Goal: Task Accomplishment & Management: Complete application form

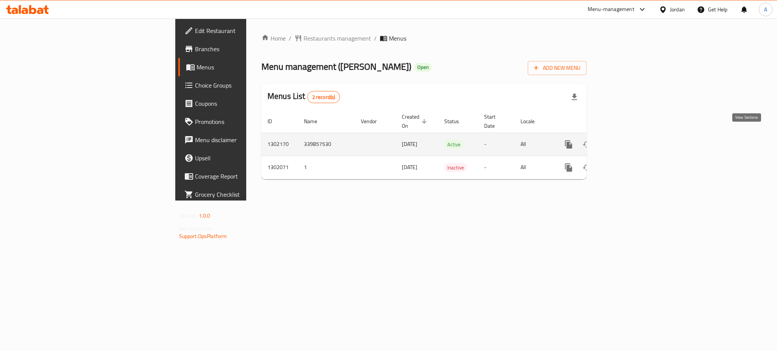
click at [626, 141] on icon "enhanced table" at bounding box center [623, 144] width 7 height 7
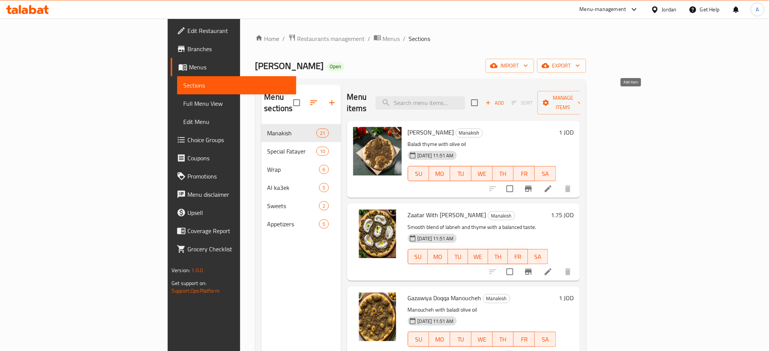
click at [505, 99] on span "Add" at bounding box center [494, 103] width 20 height 9
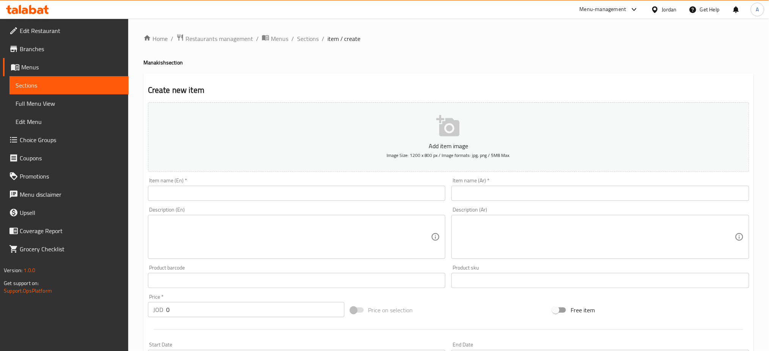
click at [554, 187] on div "Item name (Ar)   * Item name (Ar) *" at bounding box center [600, 189] width 298 height 23
click at [552, 192] on input "text" at bounding box center [600, 193] width 298 height 15
paste input "سبانخ بزيت الزيتون البلدي و البصل و الليمون و السماق بحجم السوبر"
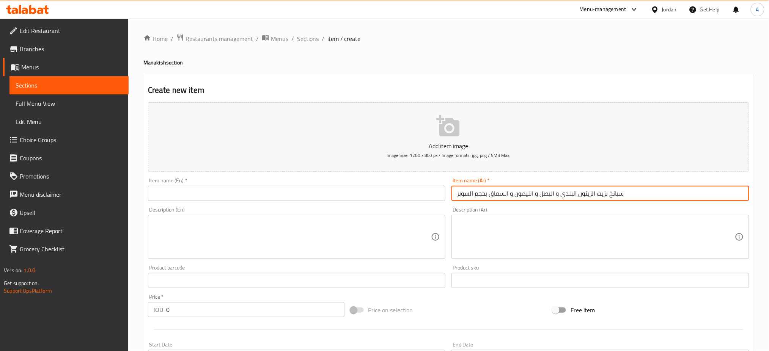
type input "سبانخ بزيت الزيتون البلدي و البصل و الليمون و السماق بحجم السوبر"
click at [347, 191] on input "text" at bounding box center [297, 193] width 298 height 15
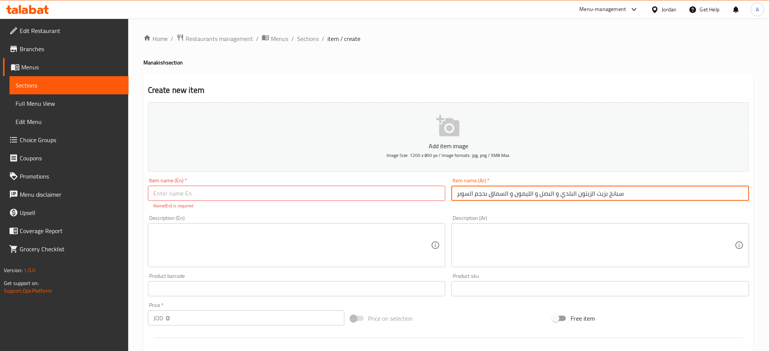
drag, startPoint x: 659, startPoint y: 197, endPoint x: 470, endPoint y: 192, distance: 189.3
click at [458, 191] on input "سبانخ بزيت الزيتون البلدي و البصل و الليمون و السماق بحجم السوبر" at bounding box center [600, 193] width 298 height 15
click at [560, 198] on input "سبانخ بزيت الزيتون البلدي و البصل و الليمون و السماق بحجم السوبر" at bounding box center [600, 193] width 298 height 15
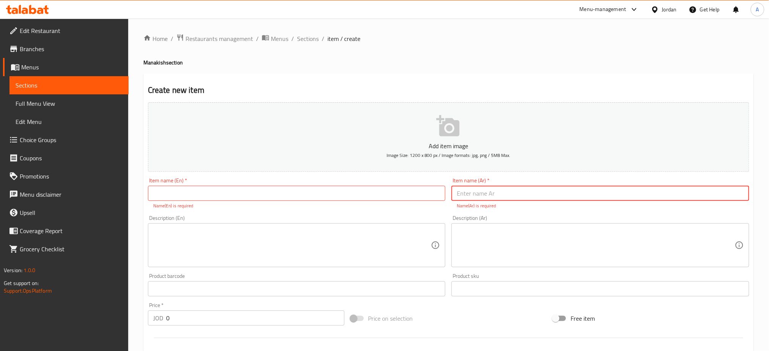
click at [234, 179] on div "Item name (En)   * Item name (En) * Name(En) is required" at bounding box center [297, 193] width 298 height 31
drag, startPoint x: 232, startPoint y: 191, endPoint x: 363, endPoint y: 230, distance: 135.9
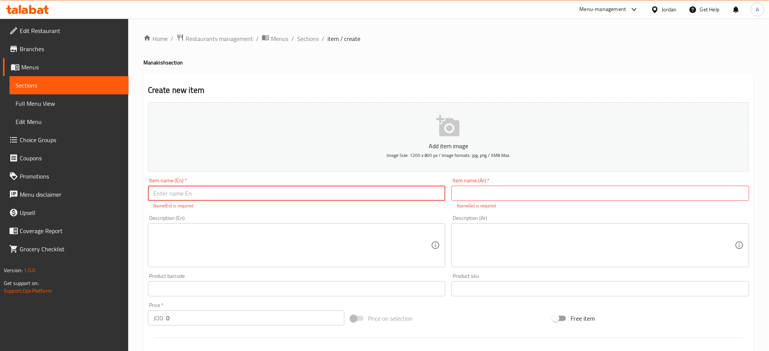
click at [277, 214] on div "Add item image Image Size: 1200 x 800 px / Image formats: jpg, png / 5MB Max. I…" at bounding box center [448, 266] width 607 height 335
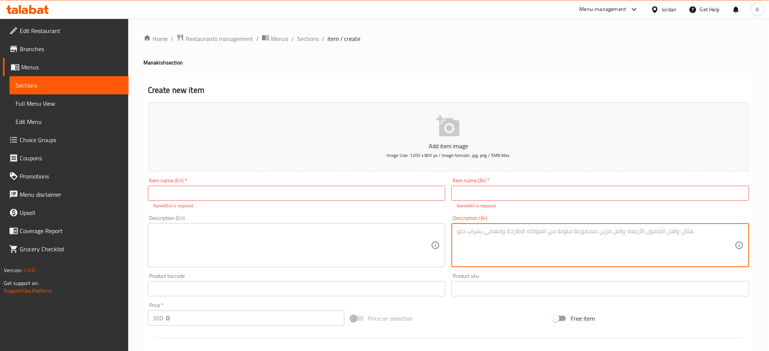
click at [508, 238] on textarea at bounding box center [596, 246] width 278 height 36
paste textarea "سبانخ بزيت الزيتون البلدي و البصل و الليمون و السماق بحجم السوبر"
type textarea "سبانخ بزيت الزيتون البلدي و البصل و الليمون و السماق بحجم السوبر"
click at [417, 235] on textarea at bounding box center [292, 246] width 278 height 36
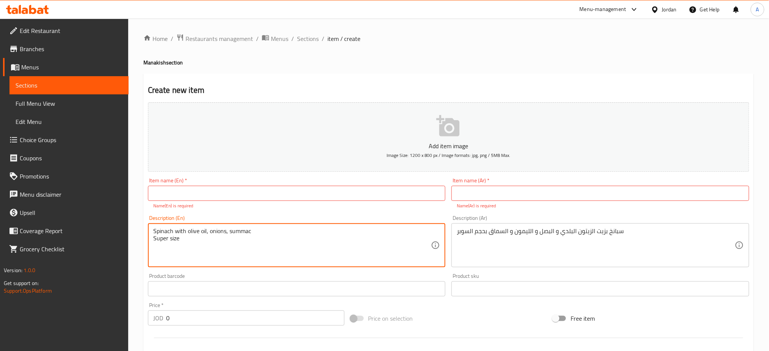
type textarea "Spinach with olive oil, onions, summac Super size"
click at [522, 199] on input "text" at bounding box center [600, 193] width 298 height 15
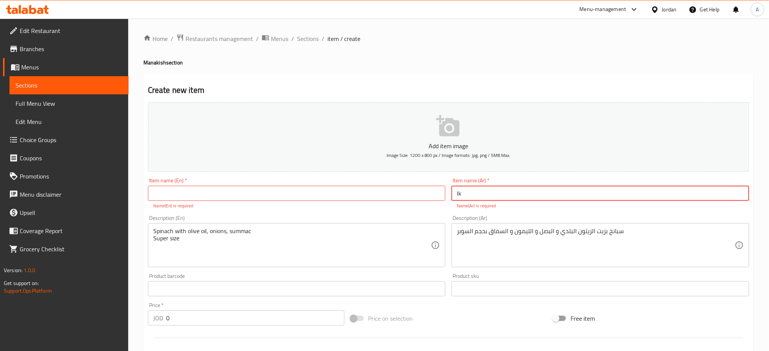
type input "l"
type input "/"
type input "منقوشة سبانخ"
click at [382, 190] on input "text" at bounding box center [297, 193] width 298 height 15
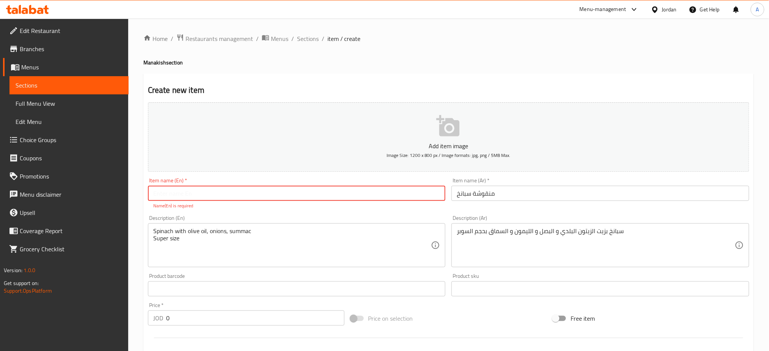
type input "M"
type input "Spinach Manakish"
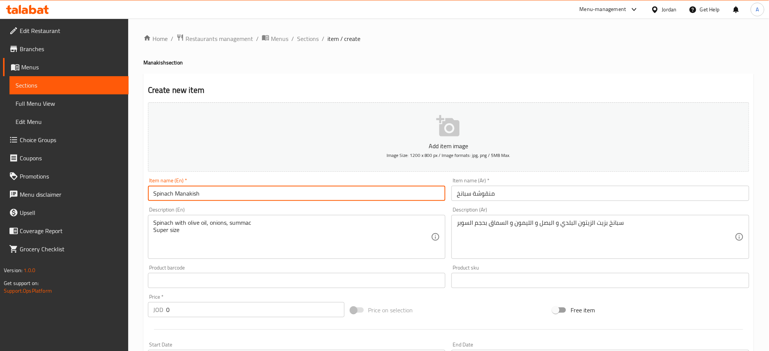
drag, startPoint x: 131, startPoint y: 302, endPoint x: 113, endPoint y: 301, distance: 17.5
click at [121, 301] on div "Edit Restaurant Branches Menus Sections Full Menu View Edit Menu Choice Groups …" at bounding box center [384, 277] width 769 height 517
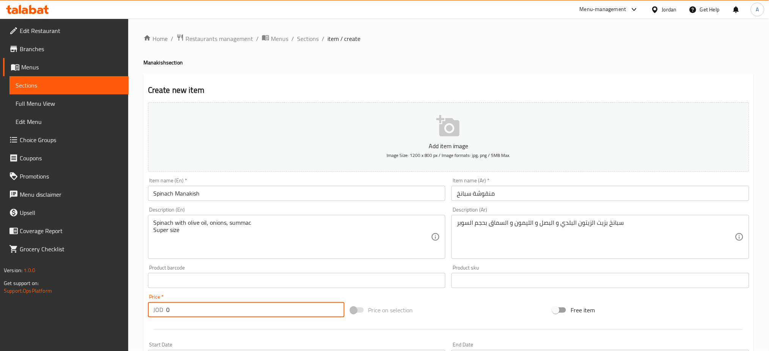
paste input "2.5"
type input "2.50"
click at [395, 149] on p "Add item image" at bounding box center [448, 145] width 577 height 9
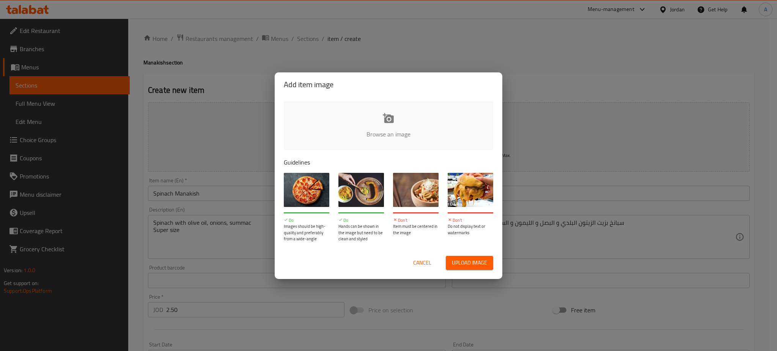
click at [368, 133] on input "file" at bounding box center [645, 136] width 722 height 71
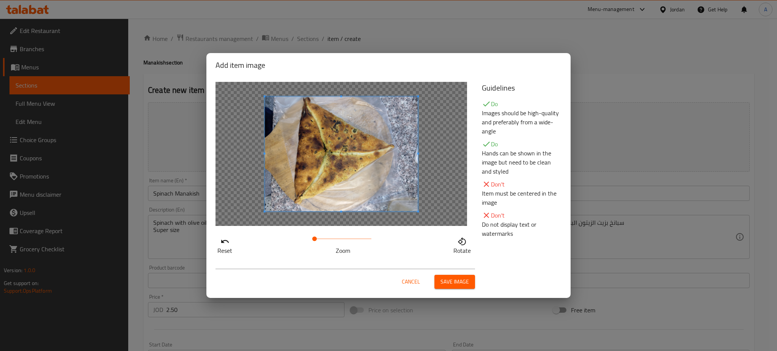
click at [332, 173] on span at bounding box center [341, 154] width 153 height 115
click at [390, 171] on div at bounding box center [341, 153] width 152 height 114
click at [470, 280] on button "Save image" at bounding box center [454, 282] width 41 height 14
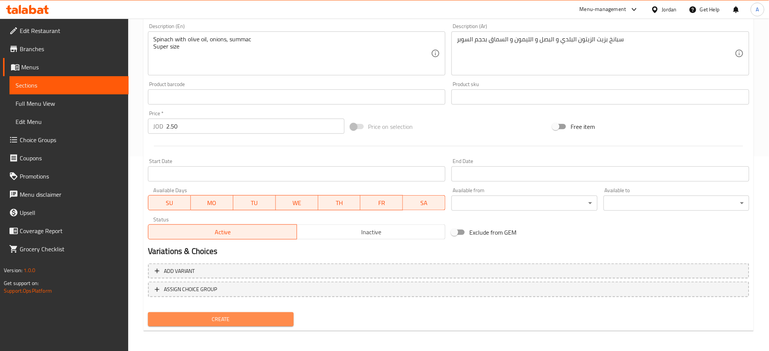
click at [213, 316] on span "Create" at bounding box center [220, 319] width 133 height 9
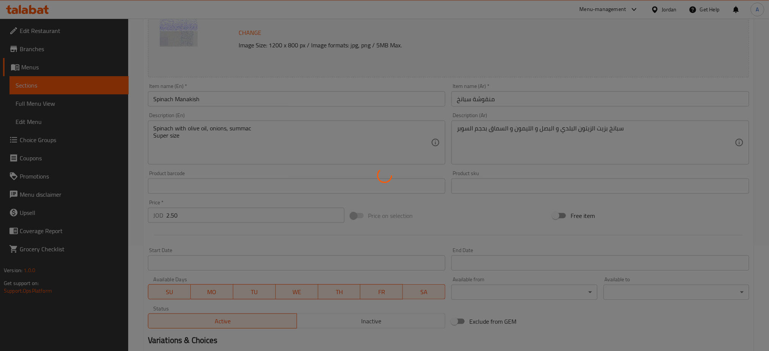
type input "0"
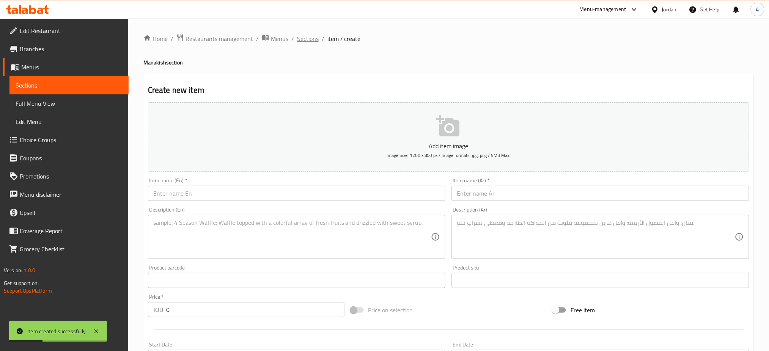
click at [304, 35] on span "Sections" at bounding box center [308, 38] width 22 height 9
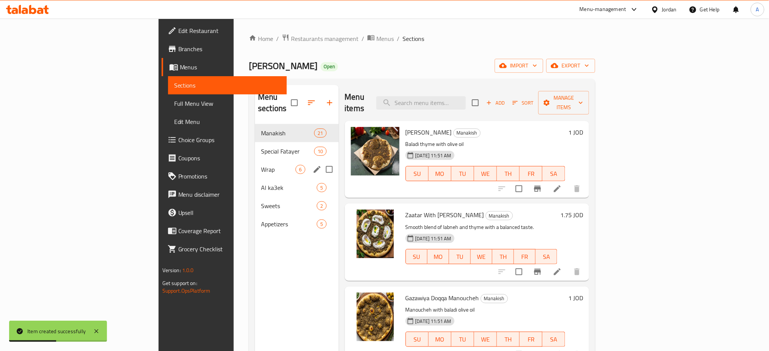
click at [261, 165] on span "Wrap" at bounding box center [278, 169] width 35 height 9
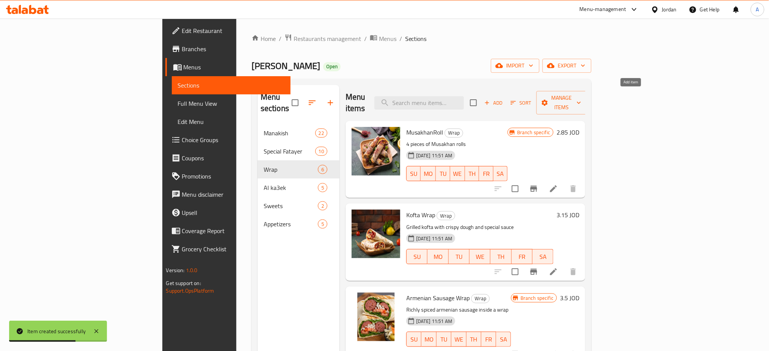
click at [504, 99] on span "Add" at bounding box center [493, 103] width 20 height 9
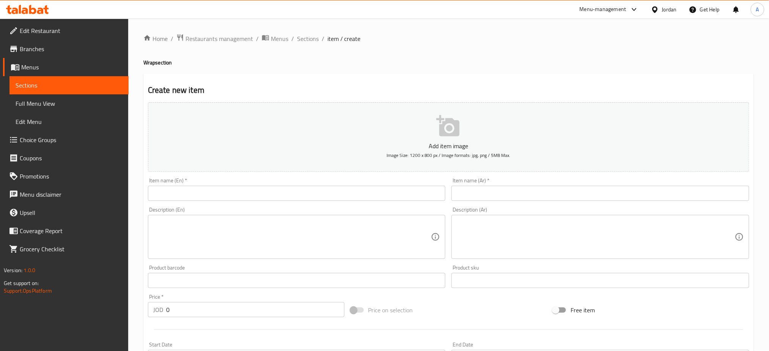
click at [520, 191] on input "text" at bounding box center [600, 193] width 298 height 15
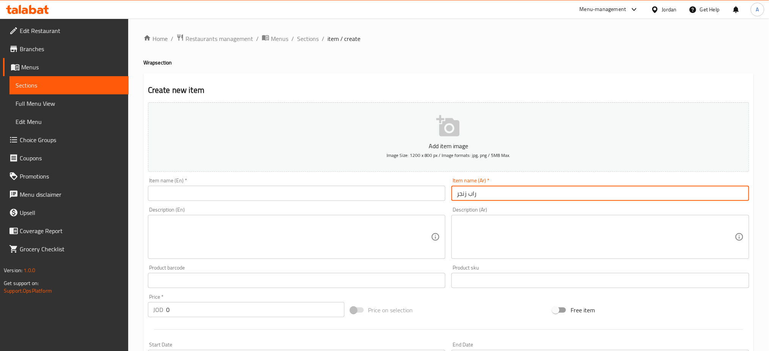
type input "راب زنجر"
click at [306, 193] on input "text" at bounding box center [297, 193] width 298 height 15
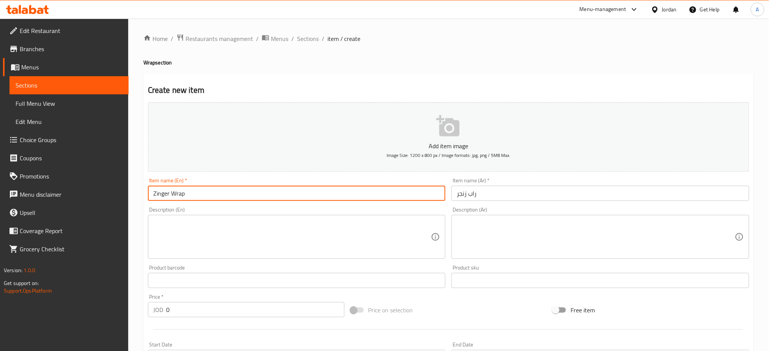
type input "Zinger Wrap"
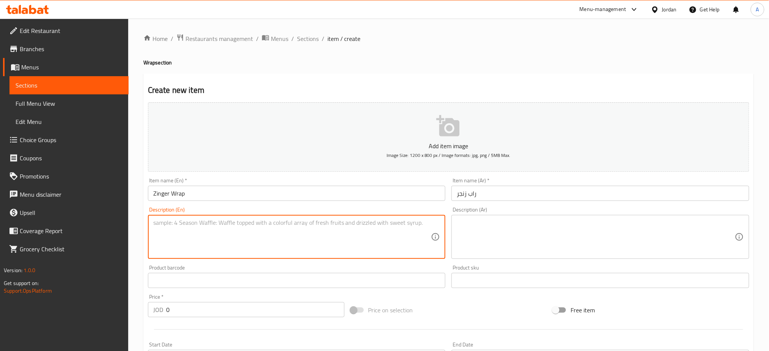
click at [309, 237] on textarea at bounding box center [292, 237] width 278 height 36
type textarea "available in spicy and mild"
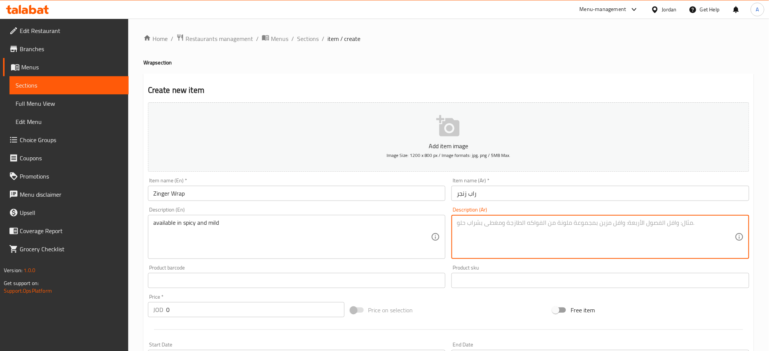
click at [486, 223] on textarea at bounding box center [596, 237] width 278 height 36
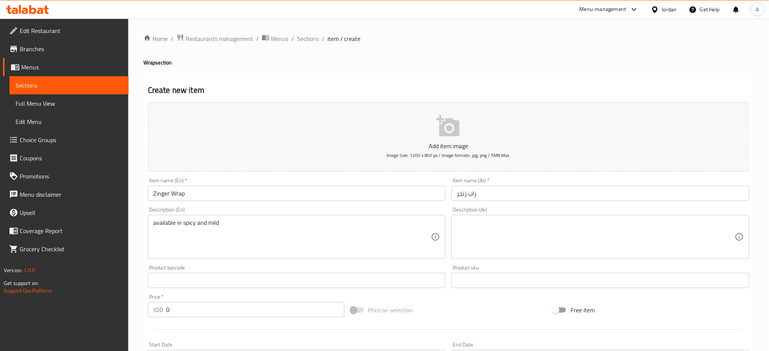
type textarea "ت"
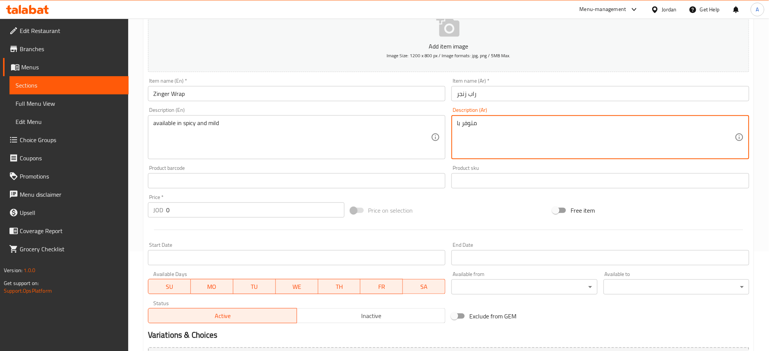
scroll to position [50, 0]
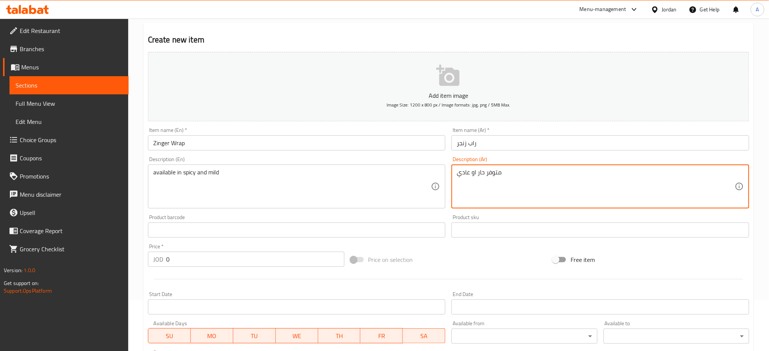
type textarea "متوفر حار او عادي"
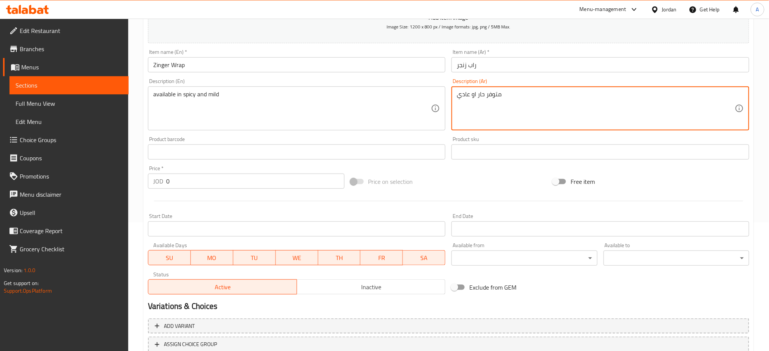
scroll to position [183, 0]
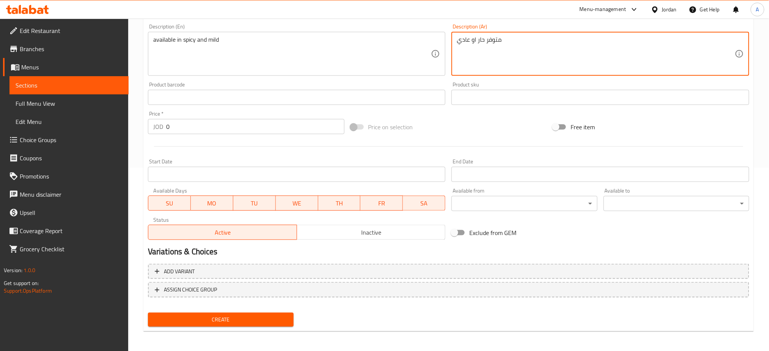
drag, startPoint x: 146, startPoint y: 126, endPoint x: 131, endPoint y: 120, distance: 15.8
click at [132, 124] on div "Home / Restaurants management / Menus / Sections / item / create Wrap section C…" at bounding box center [448, 93] width 640 height 517
paste input "2.75"
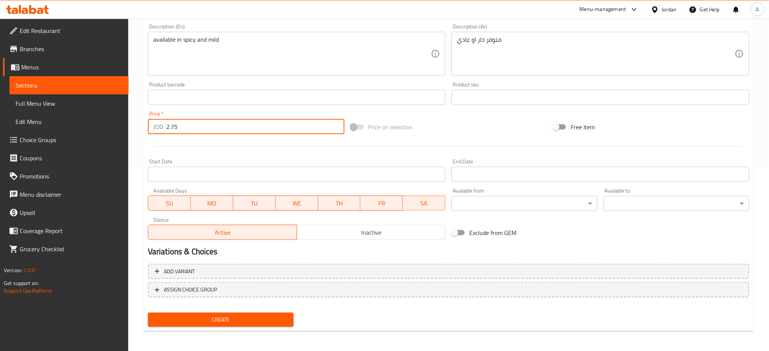
type input "2.75"
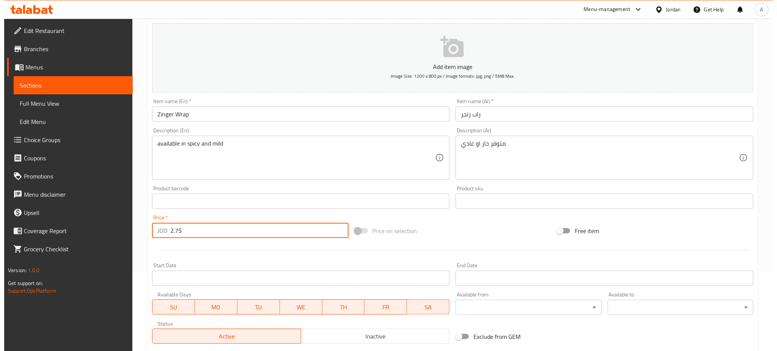
scroll to position [0, 0]
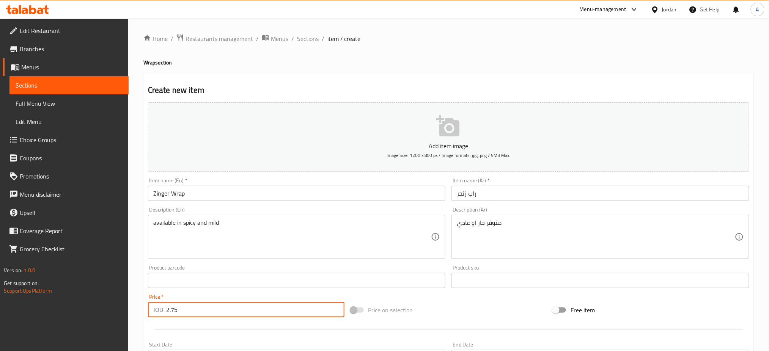
click at [425, 83] on div "Create new item Add item image Image Size: 1200 x 800 px / Image formats: jpg, …" at bounding box center [448, 294] width 610 height 441
click at [425, 113] on button "Add item image Image Size: 1200 x 800 px / Image formats: jpg, png / 5MB Max." at bounding box center [448, 136] width 601 height 69
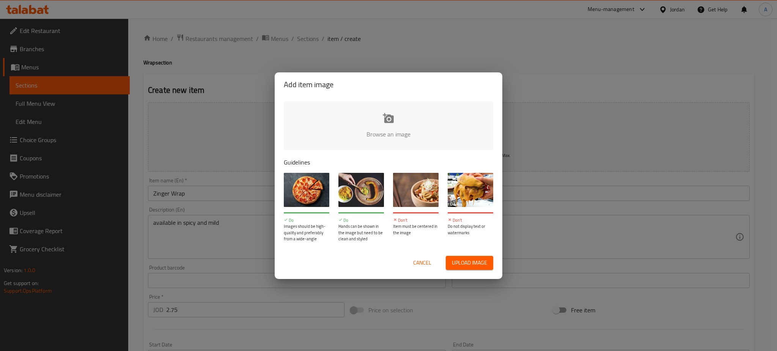
click at [384, 110] on input "file" at bounding box center [645, 136] width 722 height 71
type input "C:\fakepath\1000100733.jpg"
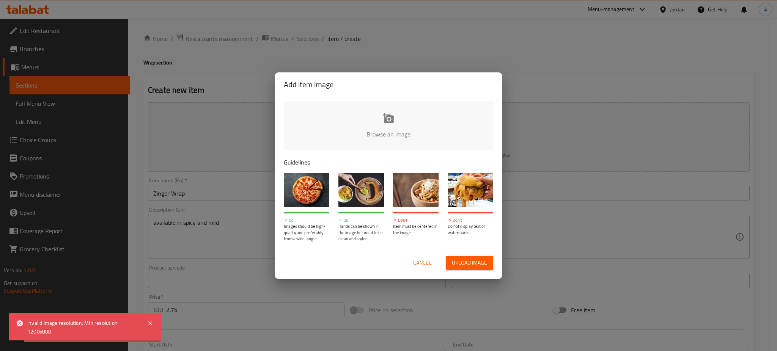
click at [413, 258] on span "Cancel" at bounding box center [422, 262] width 18 height 9
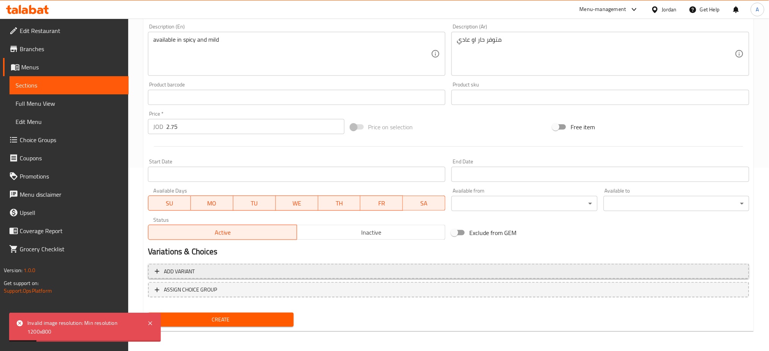
click at [298, 276] on button "Add variant" at bounding box center [448, 272] width 601 height 16
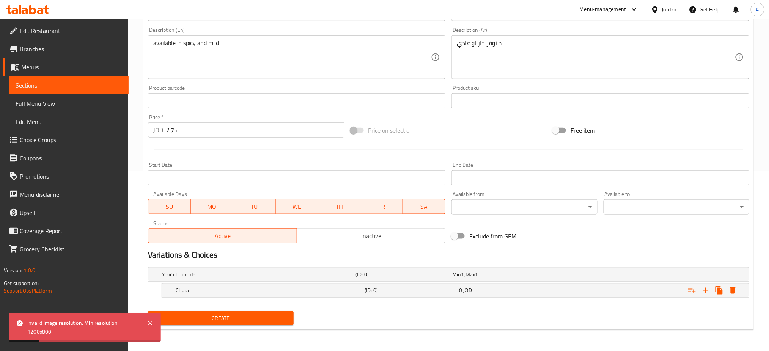
scroll to position [179, 0]
click at [329, 279] on h5 "Choice" at bounding box center [257, 275] width 190 height 8
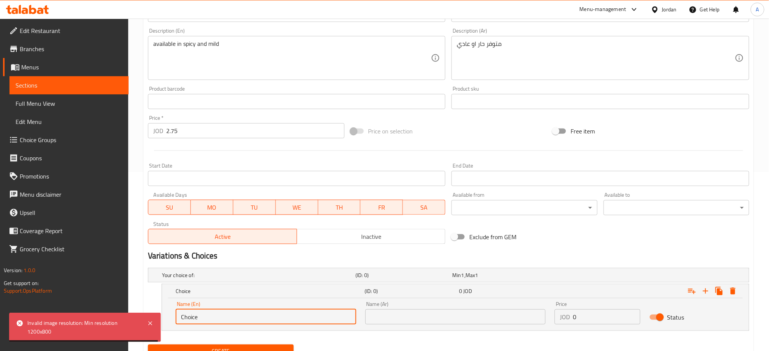
drag, startPoint x: 278, startPoint y: 313, endPoint x: 107, endPoint y: 307, distance: 171.1
click at [108, 307] on div "Edit Restaurant Branches Menus Sections Full Menu View Edit Menu Choice Groups …" at bounding box center [384, 112] width 769 height 545
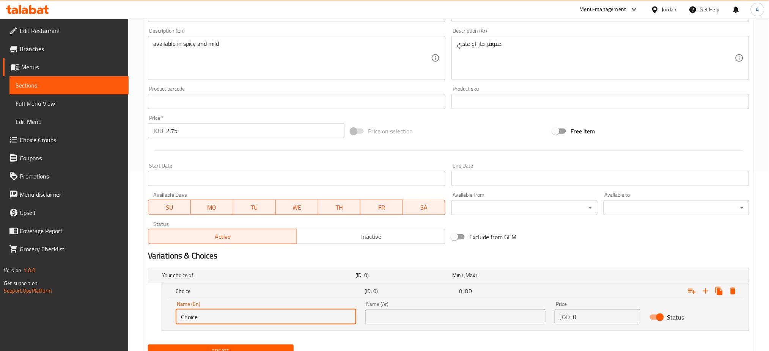
type input "س"
type input "Spicy"
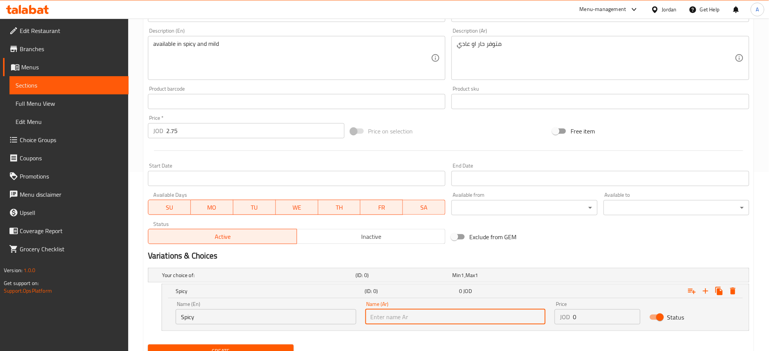
click at [411, 321] on input "text" at bounding box center [455, 316] width 180 height 15
type input "حار"
click at [702, 289] on icon "Expand" at bounding box center [705, 291] width 9 height 9
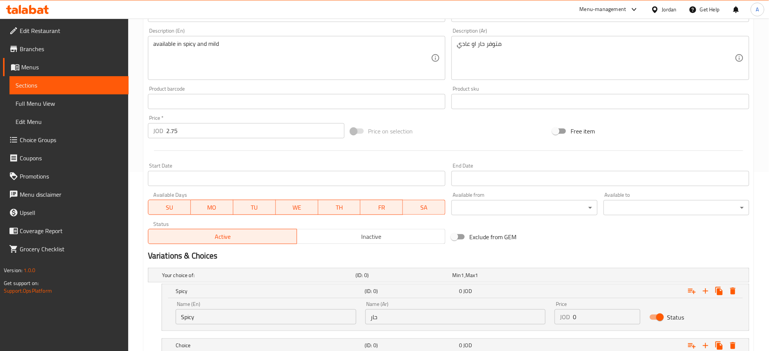
scroll to position [234, 0]
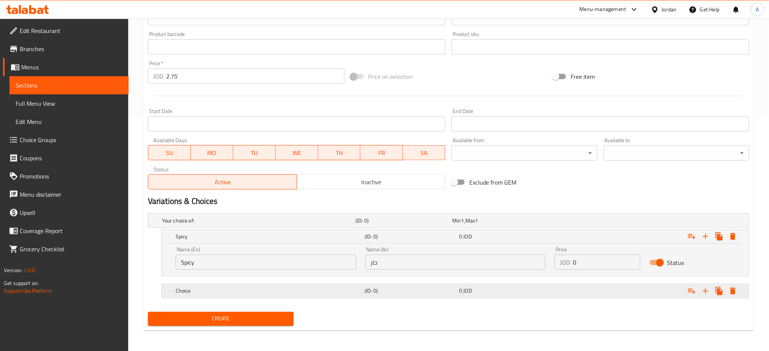
click at [377, 224] on h5 "(ID: 0)" at bounding box center [402, 221] width 94 height 8
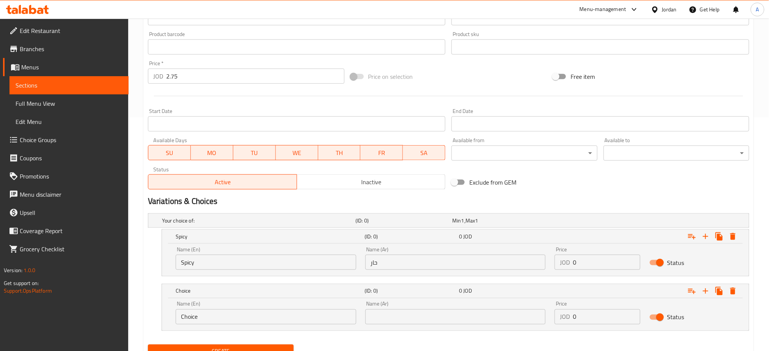
click at [463, 314] on input "text" at bounding box center [455, 316] width 180 height 15
type input "عادي"
drag, startPoint x: 317, startPoint y: 322, endPoint x: 106, endPoint y: 317, distance: 210.9
click at [106, 317] on div "Edit Restaurant Branches Menus Sections Full Menu View Edit Menu Choice Groups …" at bounding box center [384, 84] width 769 height 599
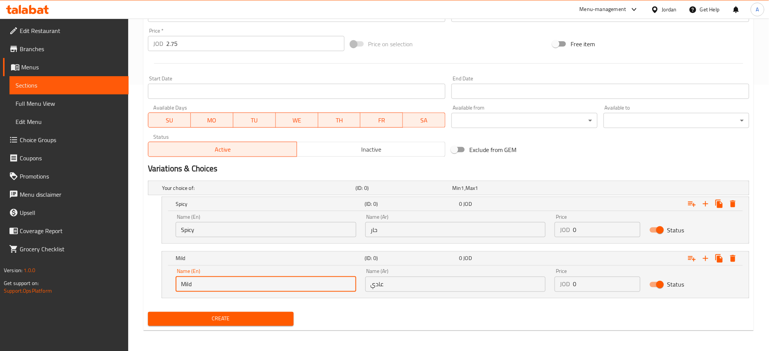
type input "Mild"
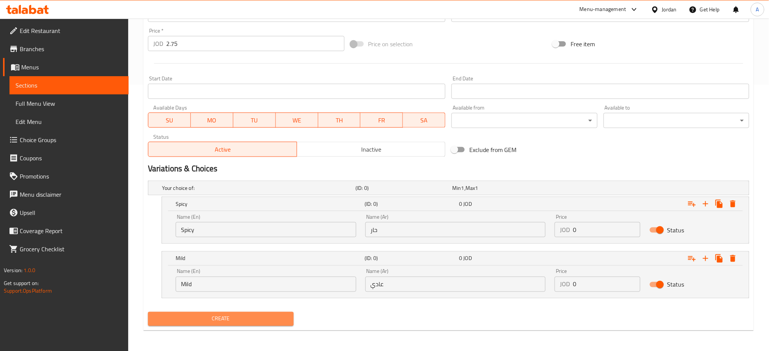
click at [227, 312] on button "Create" at bounding box center [221, 319] width 146 height 14
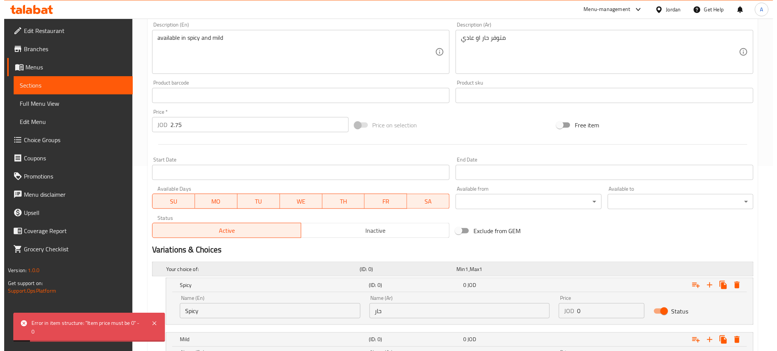
scroll to position [266, 0]
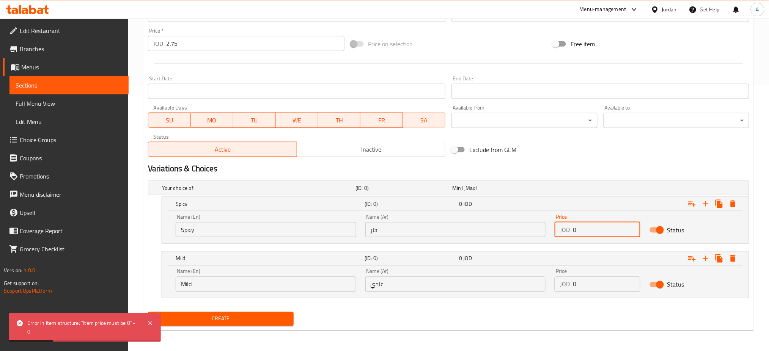
drag, startPoint x: 590, startPoint y: 229, endPoint x: 543, endPoint y: 228, distance: 47.4
click at [543, 228] on div "Name (En) Spicy Name (En) Name (Ar) حار Name (Ar) Price JOD 0 Price Status" at bounding box center [455, 226] width 568 height 32
click at [738, 261] on button "Expand" at bounding box center [733, 259] width 14 height 14
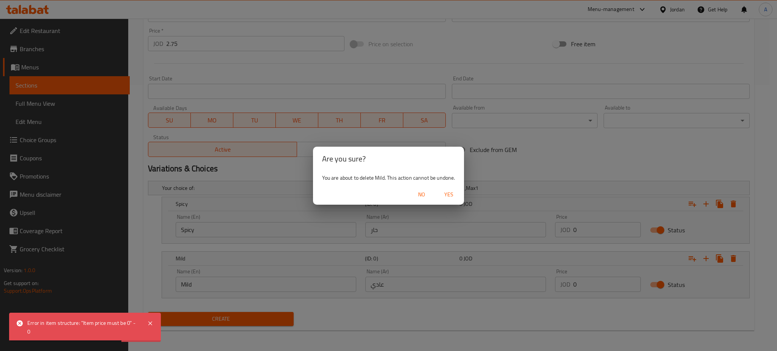
click at [447, 195] on span "Yes" at bounding box center [448, 194] width 18 height 9
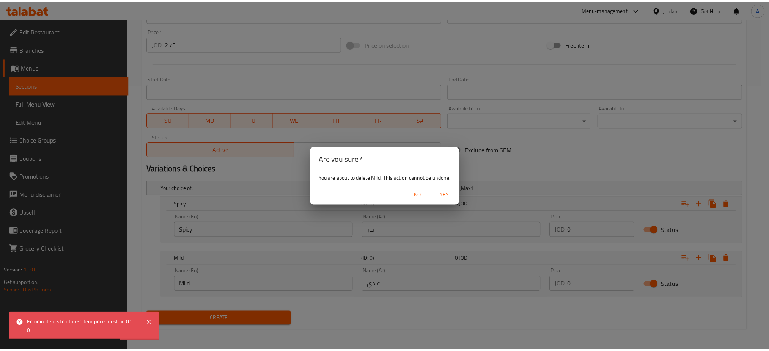
scroll to position [212, 0]
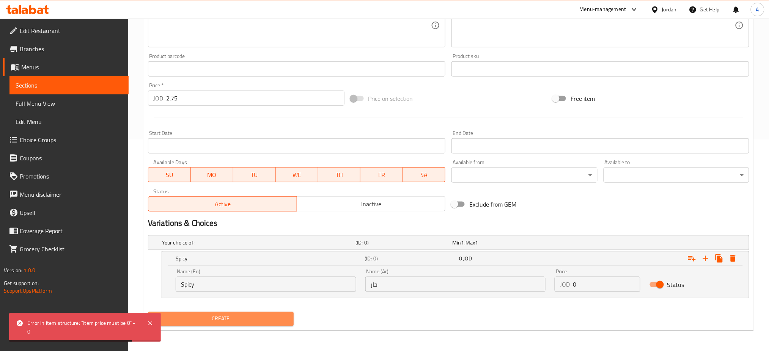
click at [251, 321] on span "Create" at bounding box center [220, 318] width 133 height 9
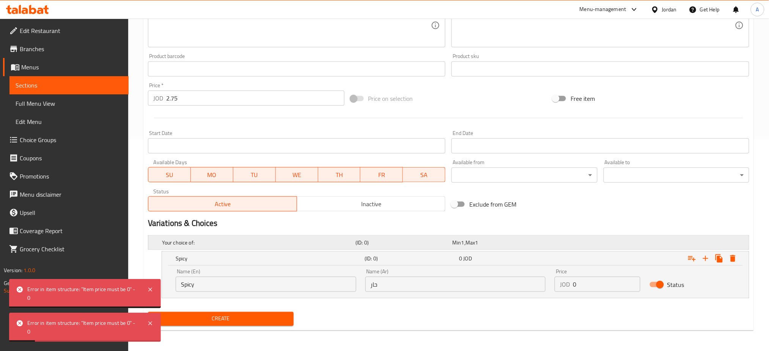
click at [325, 243] on h5 "Your choice of:" at bounding box center [257, 243] width 190 height 8
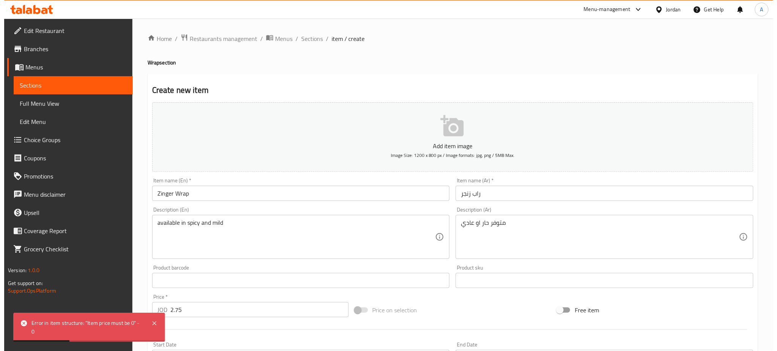
scroll to position [245, 0]
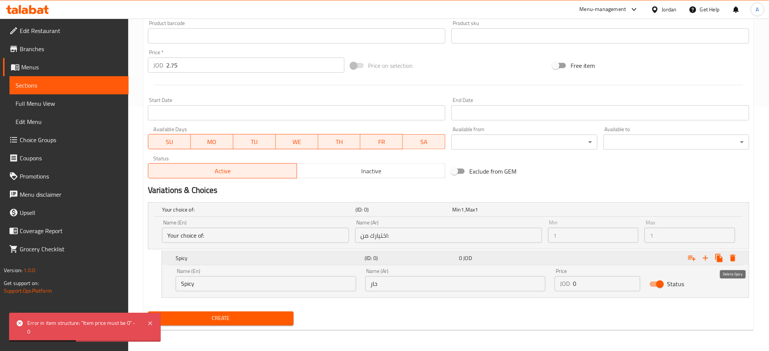
click at [732, 254] on icon "Expand" at bounding box center [732, 258] width 9 height 9
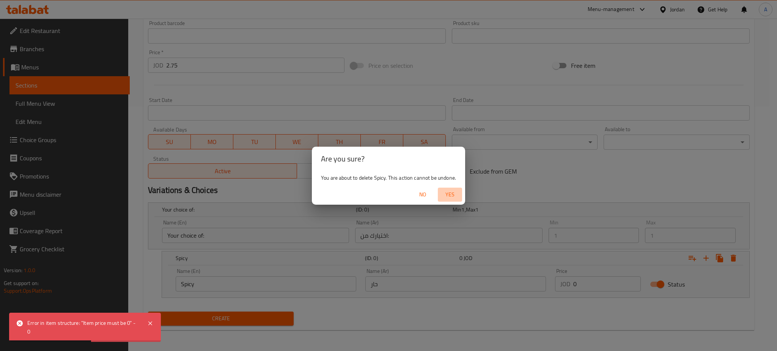
click at [447, 198] on span "Yes" at bounding box center [450, 194] width 18 height 9
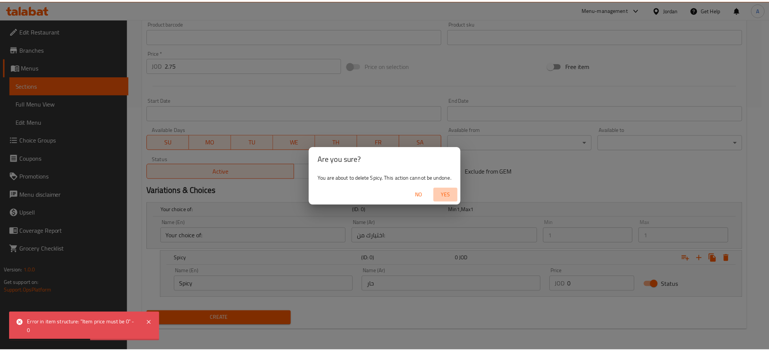
scroll to position [183, 0]
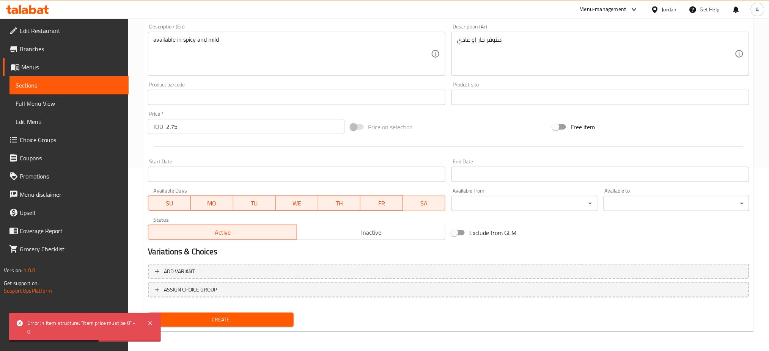
click at [225, 321] on span "Create" at bounding box center [220, 319] width 133 height 9
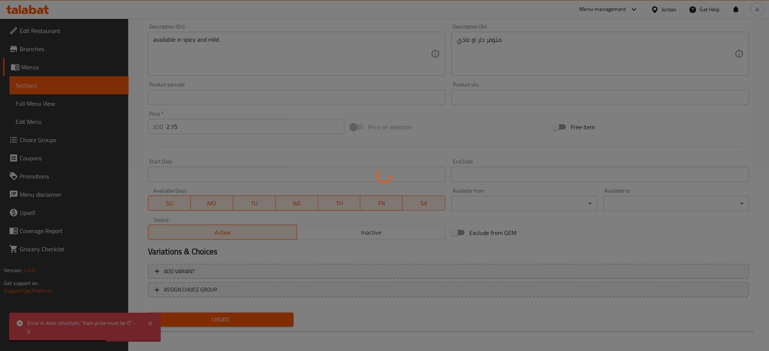
scroll to position [0, 0]
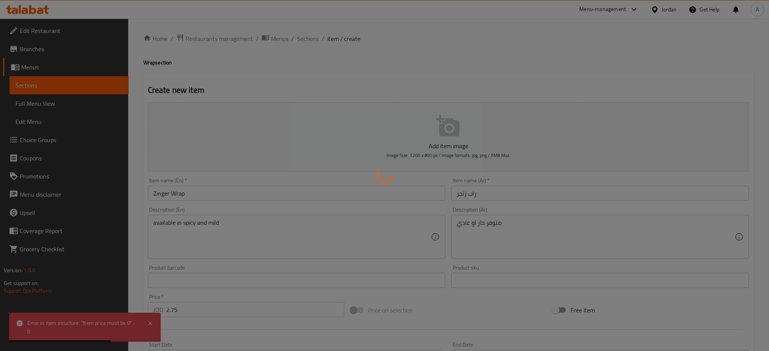
type input "0"
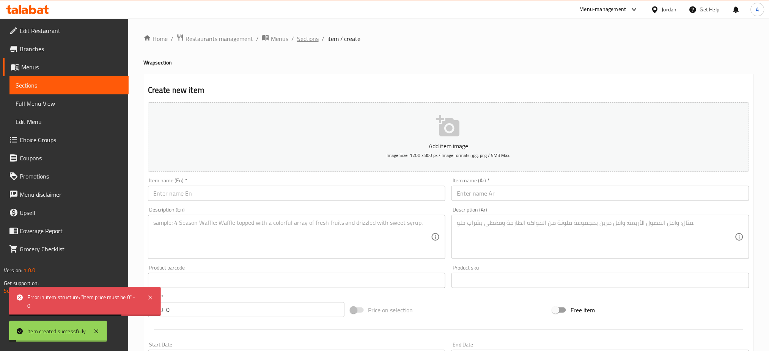
click at [312, 43] on span "Sections" at bounding box center [308, 38] width 22 height 9
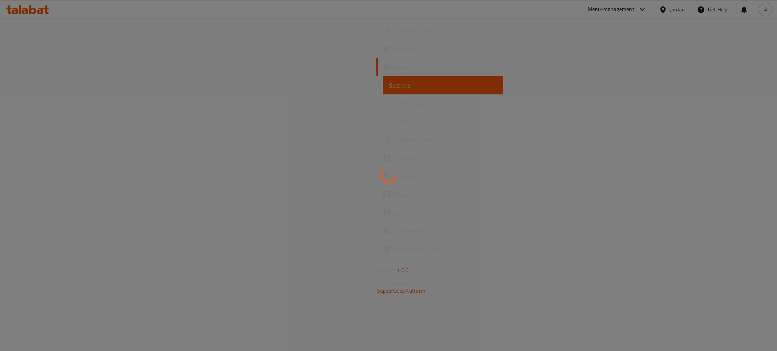
click at [721, 116] on div at bounding box center [388, 175] width 777 height 351
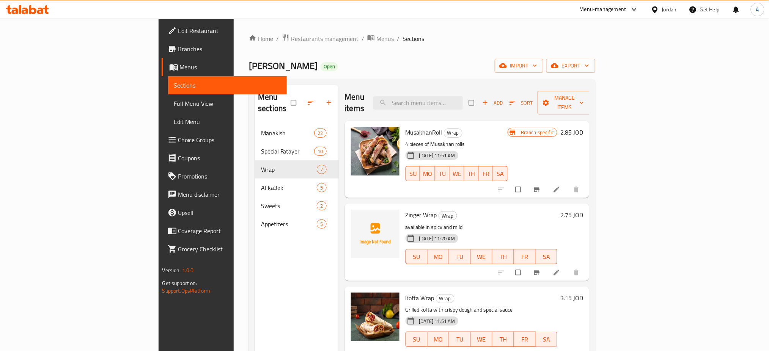
click at [158, 314] on div "Edit Restaurant Branches Menus Sections Full Menu View Edit Menu Choice Groups …" at bounding box center [222, 194] width 129 height 351
click at [357, 217] on icon "upload picture" at bounding box center [361, 221] width 8 height 8
